Goal: Navigation & Orientation: Find specific page/section

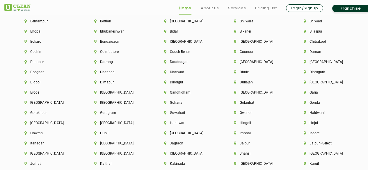
scroll to position [1294, 0]
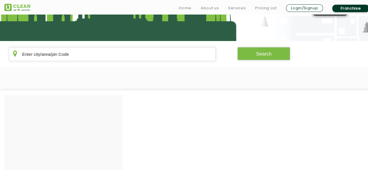
scroll to position [95, 0]
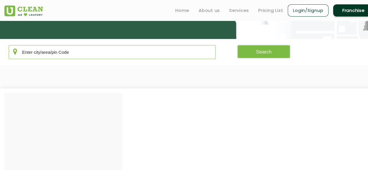
click at [89, 51] on input "text" at bounding box center [112, 52] width 207 height 14
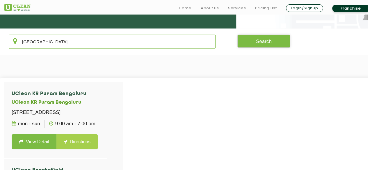
scroll to position [110, 0]
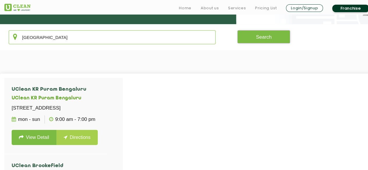
type input "[GEOGRAPHIC_DATA]"
click at [274, 41] on button "Search" at bounding box center [263, 36] width 53 height 13
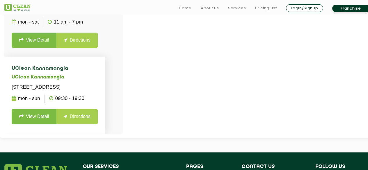
scroll to position [230, 0]
